Goal: Navigation & Orientation: Find specific page/section

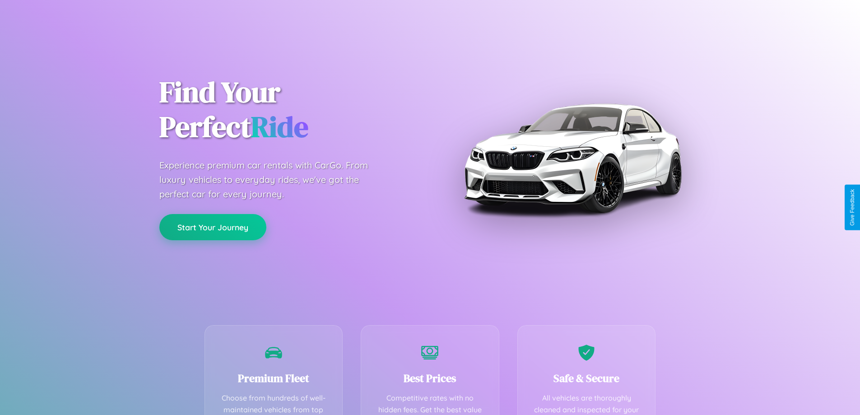
click at [213, 227] on button "Start Your Journey" at bounding box center [212, 227] width 107 height 26
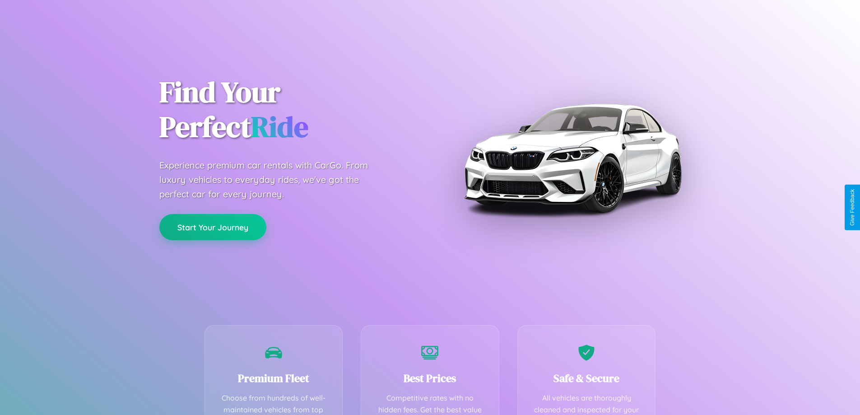
click at [213, 227] on button "Start Your Journey" at bounding box center [212, 227] width 107 height 26
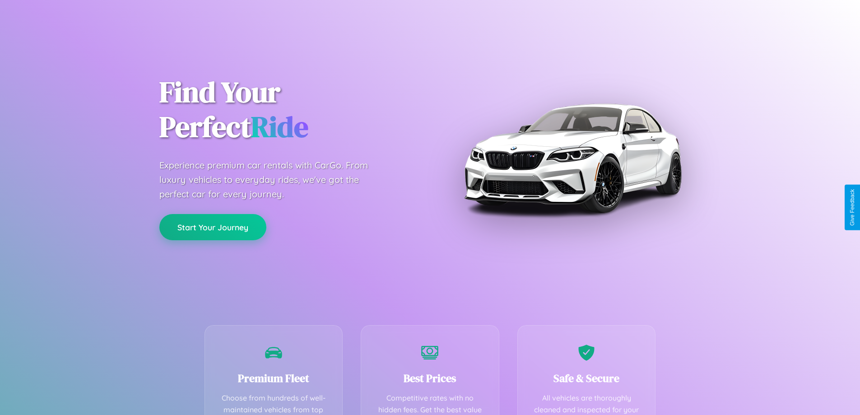
click at [213, 227] on button "Start Your Journey" at bounding box center [212, 227] width 107 height 26
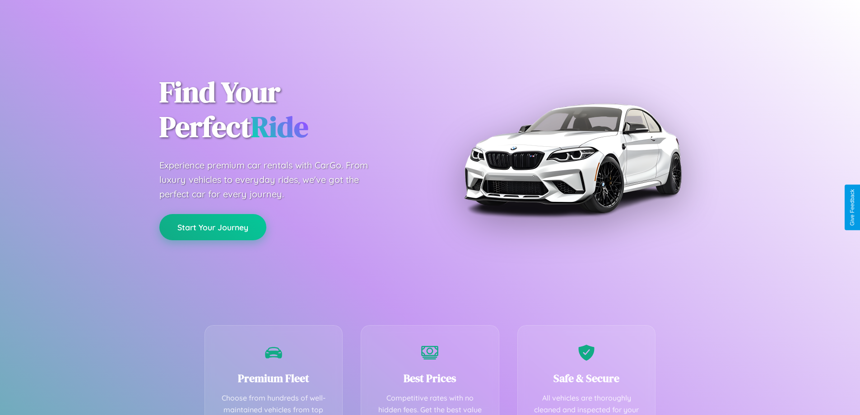
click at [213, 227] on button "Start Your Journey" at bounding box center [212, 227] width 107 height 26
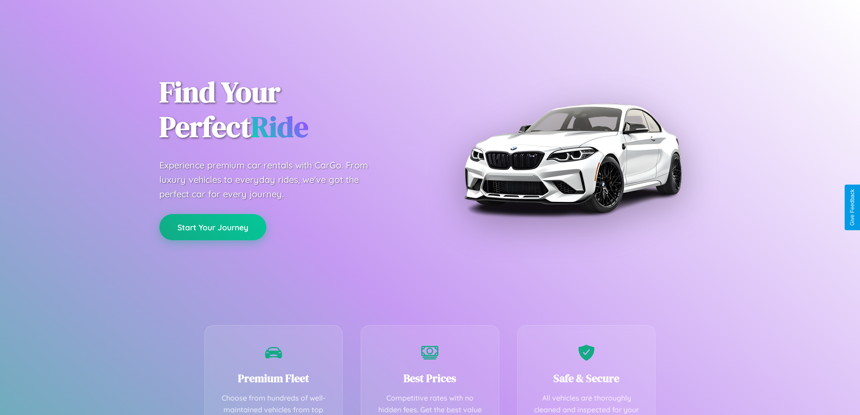
click at [213, 227] on button "Start Your Journey" at bounding box center [212, 227] width 107 height 26
